Goal: Information Seeking & Learning: Learn about a topic

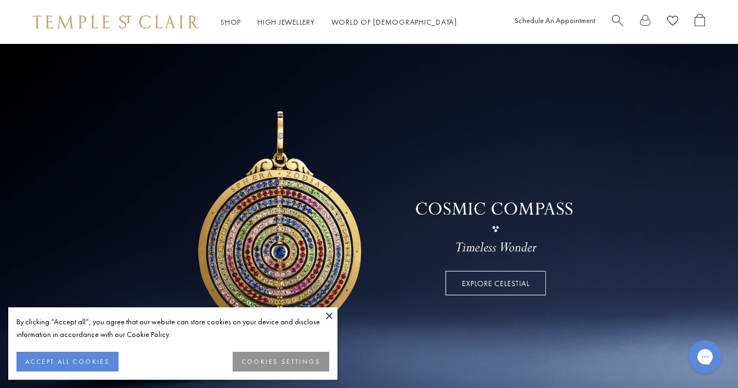
click at [327, 315] on button at bounding box center [329, 315] width 16 height 16
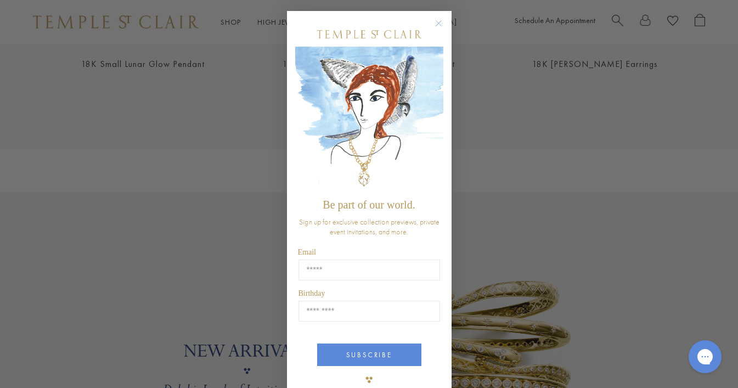
click at [437, 23] on circle "Close dialog" at bounding box center [438, 23] width 13 height 13
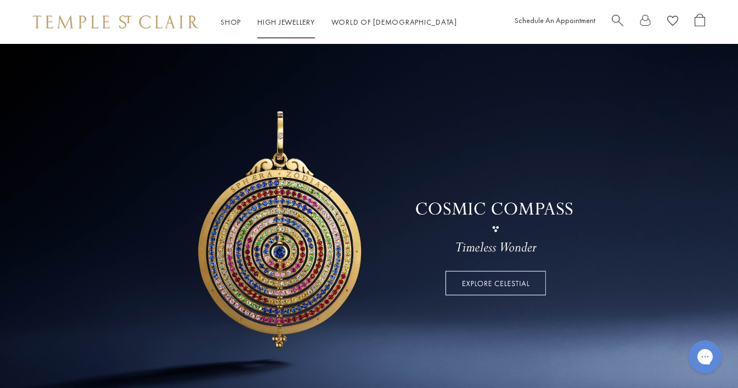
click at [277, 23] on link "High Jewellery High Jewellery" at bounding box center [286, 22] width 58 height 10
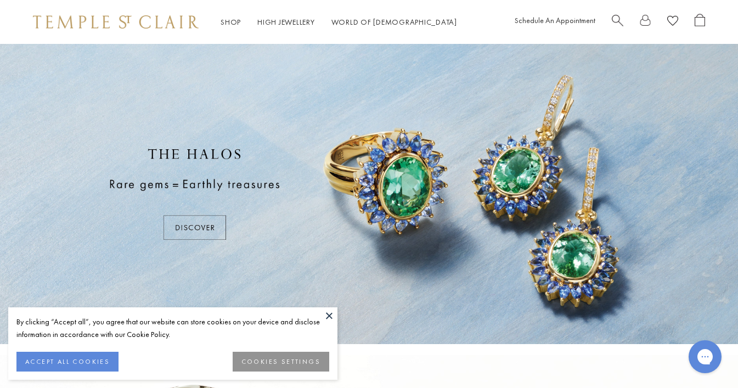
click at [334, 314] on button at bounding box center [329, 315] width 16 height 16
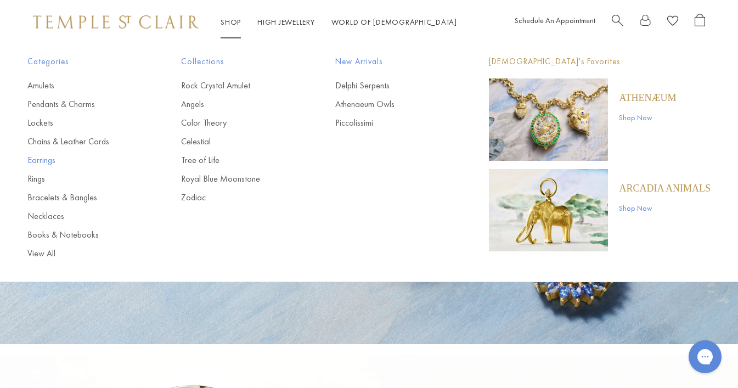
click at [37, 160] on link "Earrings" at bounding box center [82, 160] width 110 height 12
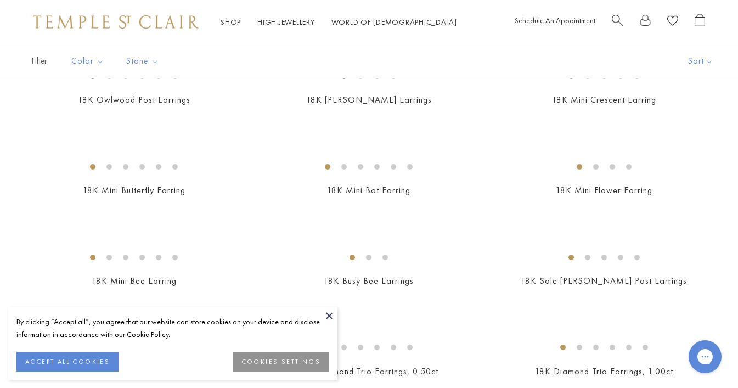
scroll to position [312, 0]
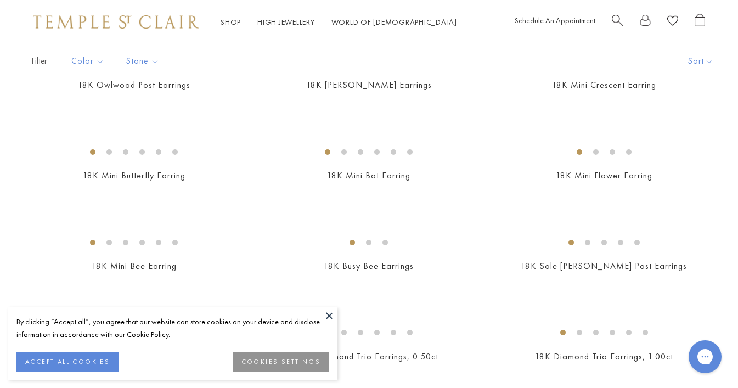
click at [330, 311] on button at bounding box center [329, 315] width 16 height 16
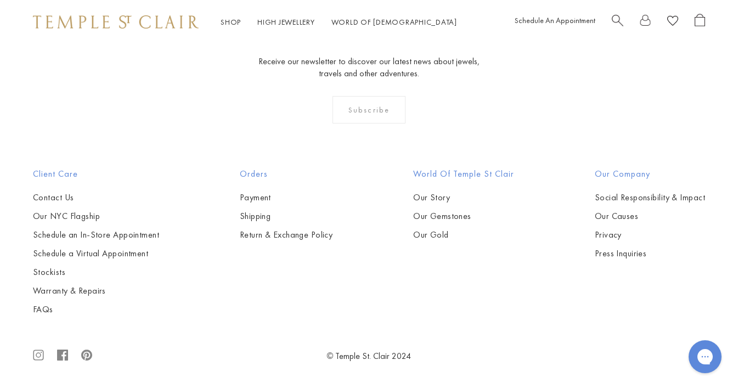
scroll to position [3519, 0]
click at [0, 0] on img at bounding box center [0, 0] width 0 height 0
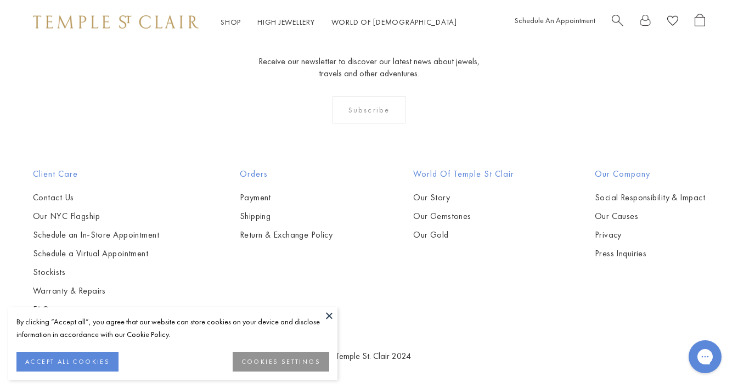
scroll to position [4591, 0]
click at [0, 0] on img at bounding box center [0, 0] width 0 height 0
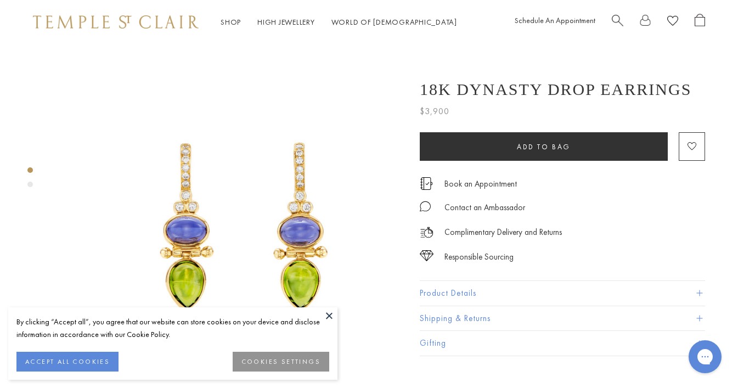
click at [452, 294] on button "Product Details" at bounding box center [562, 293] width 285 height 25
